Goal: Task Accomplishment & Management: Manage account settings

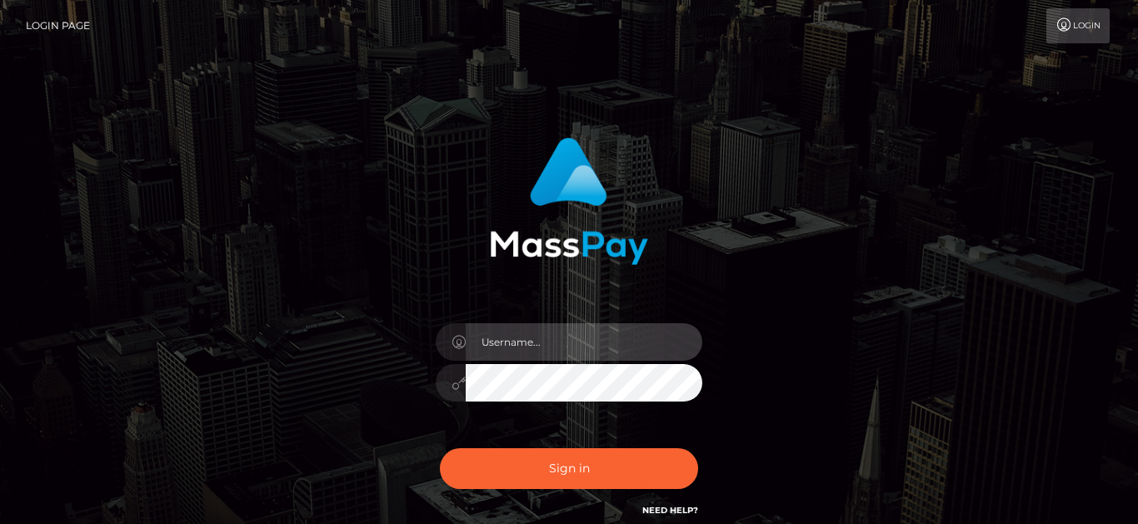
click at [555, 332] on input "text" at bounding box center [584, 341] width 237 height 37
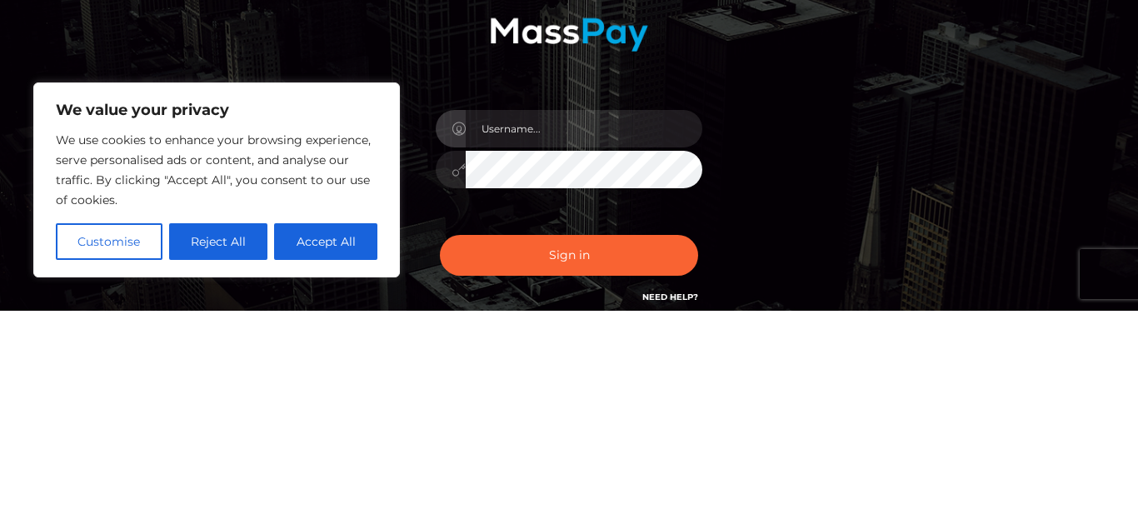
click at [317, 446] on button "Accept All" at bounding box center [325, 455] width 103 height 37
checkbox input "true"
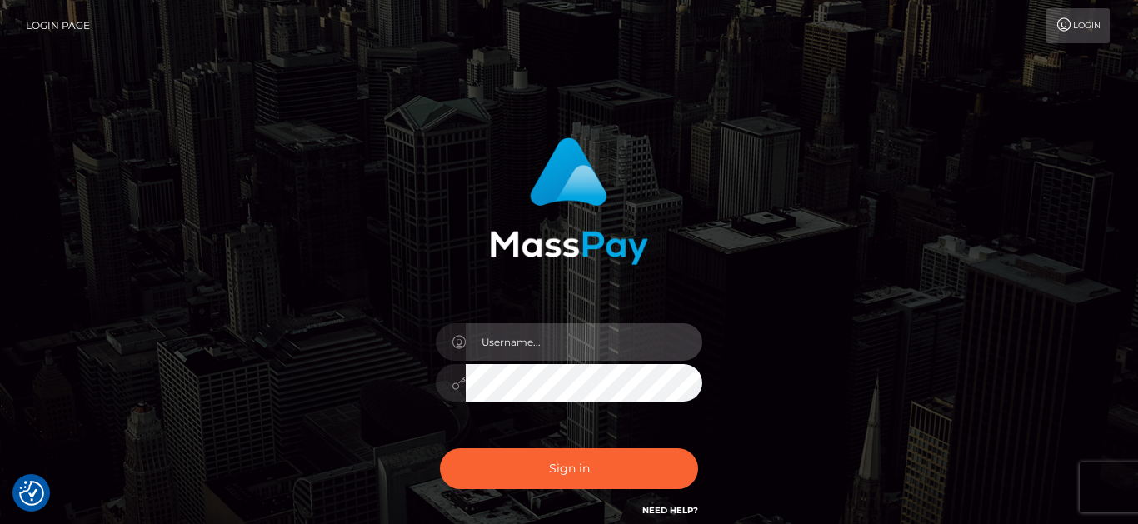
click at [532, 331] on input "text" at bounding box center [584, 341] width 237 height 37
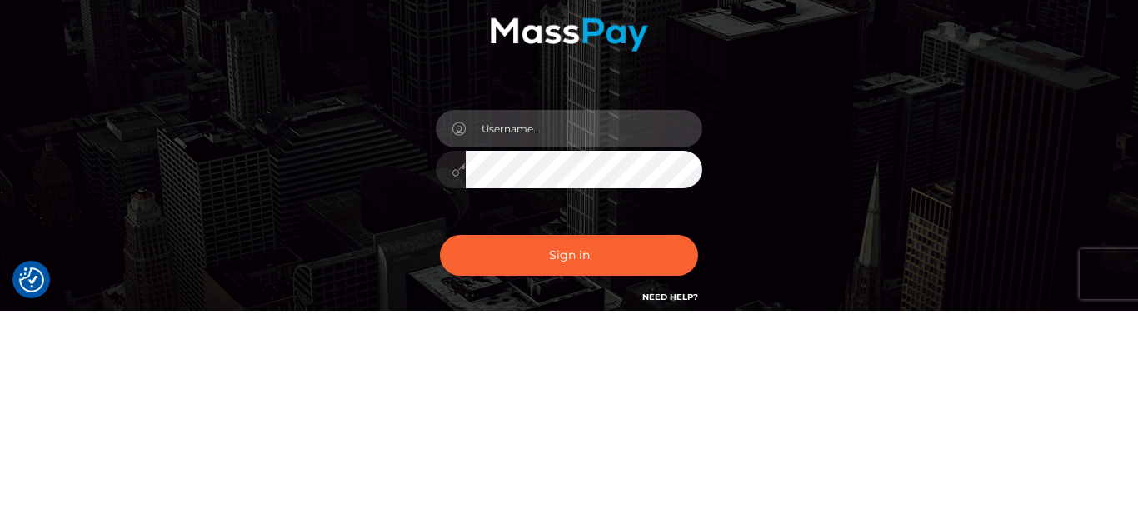
click at [567, 327] on input "text" at bounding box center [584, 341] width 237 height 37
type input "[EMAIL_ADDRESS][DOMAIN_NAME]"
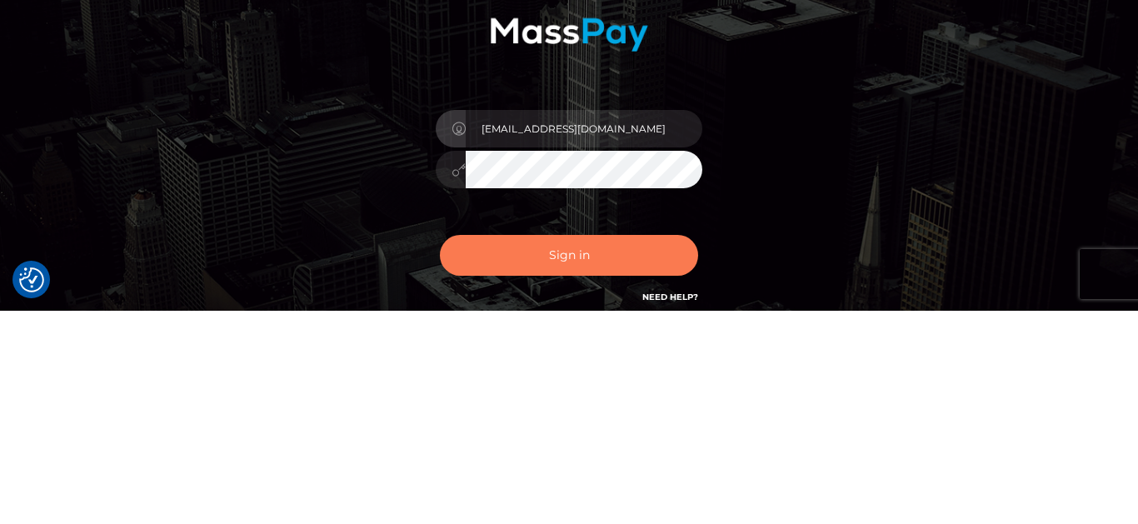
click at [607, 462] on button "Sign in" at bounding box center [569, 468] width 258 height 41
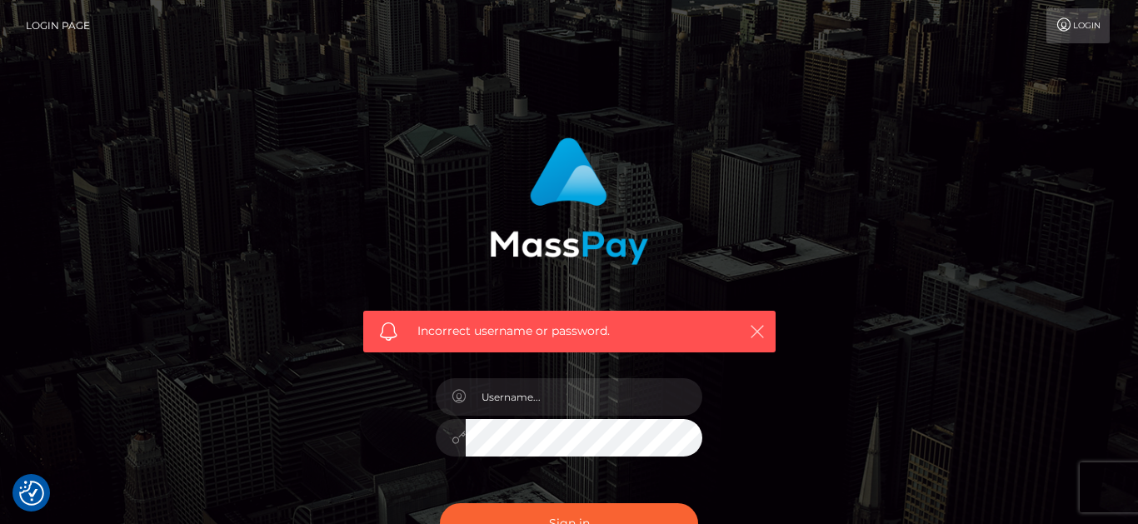
click at [752, 337] on icon "button" at bounding box center [757, 331] width 17 height 17
